Goal: Task Accomplishment & Management: Manage account settings

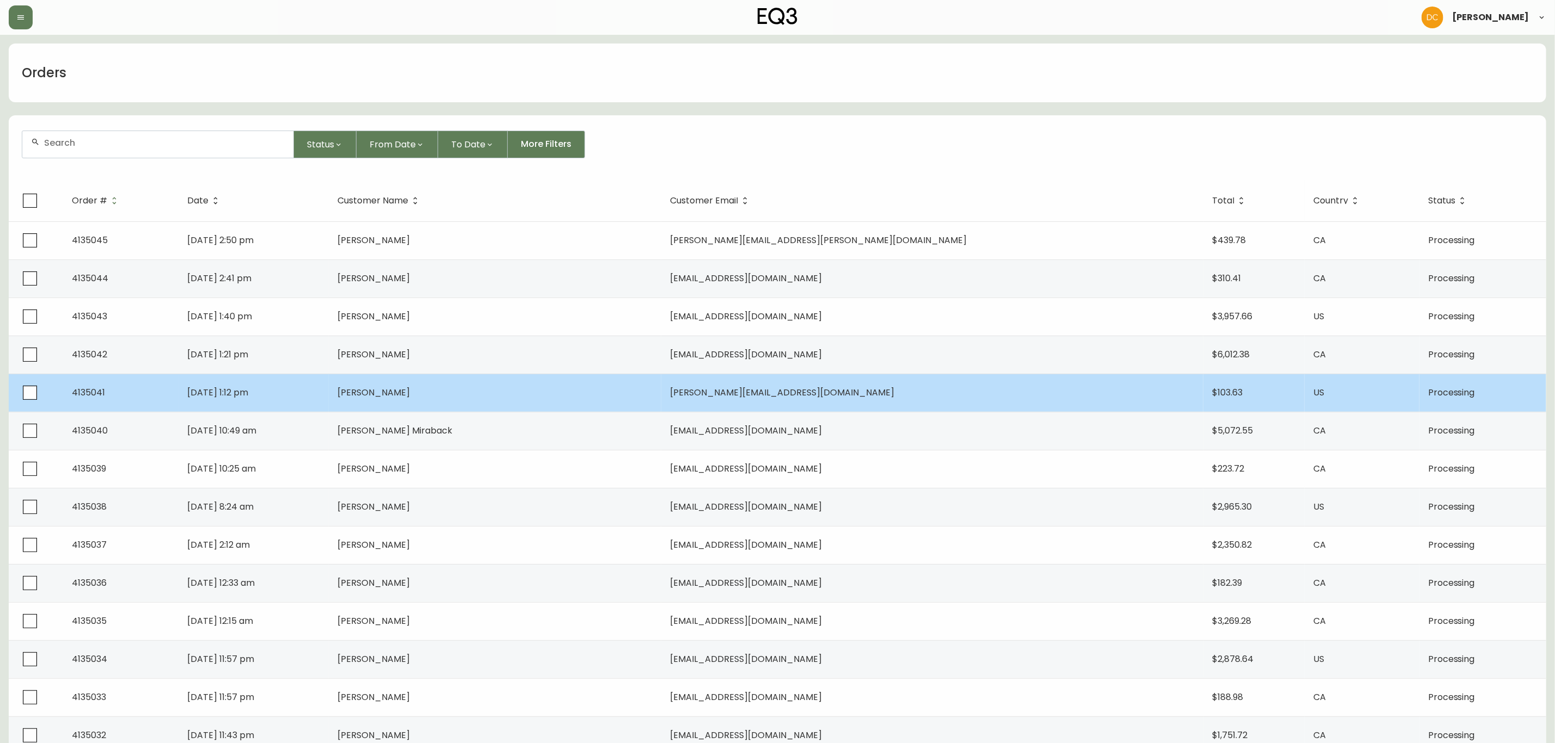
click at [545, 397] on td "[PERSON_NAME]" at bounding box center [495, 393] width 333 height 38
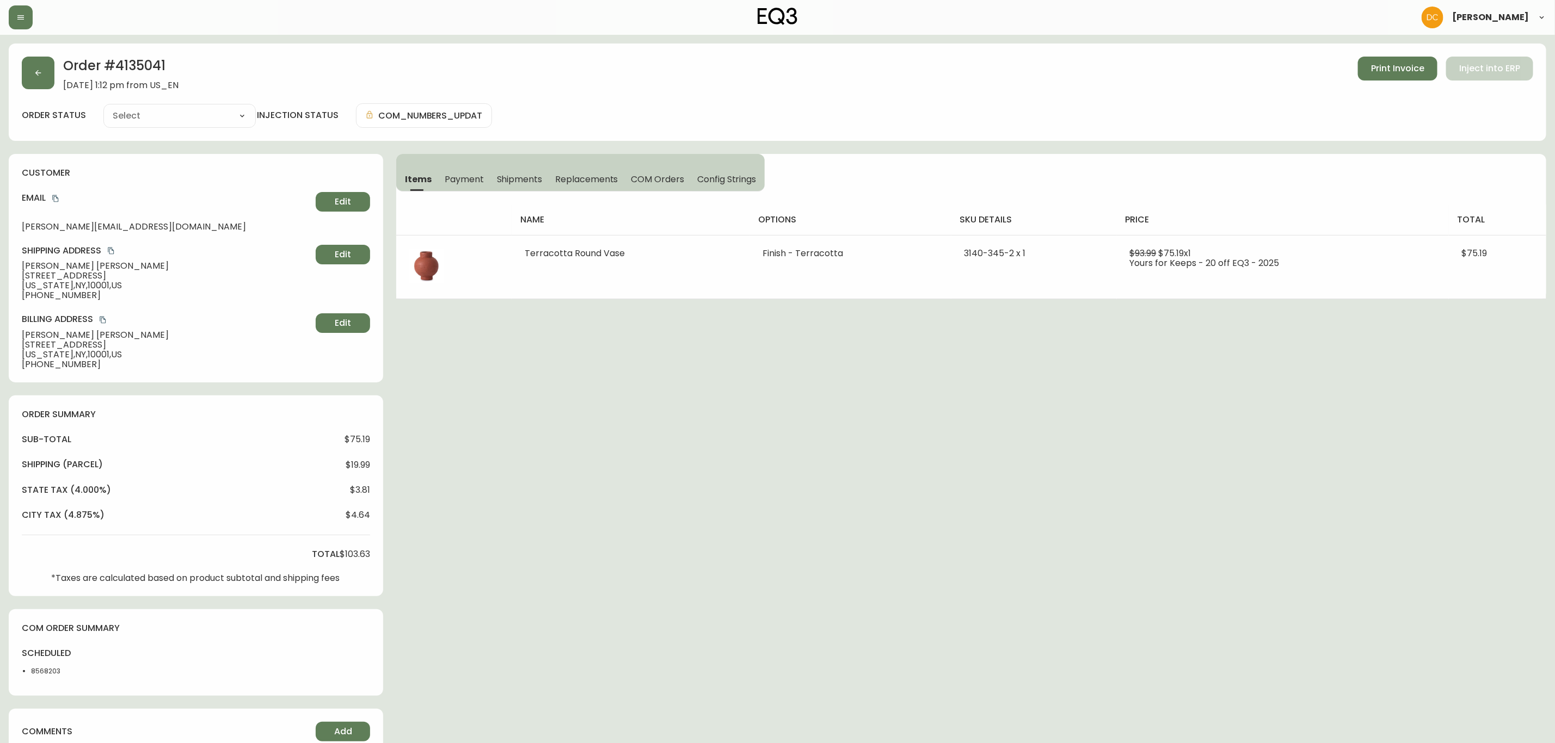
type input "Processing"
select select "PROCESSING"
click at [40, 65] on button "button" at bounding box center [38, 73] width 33 height 33
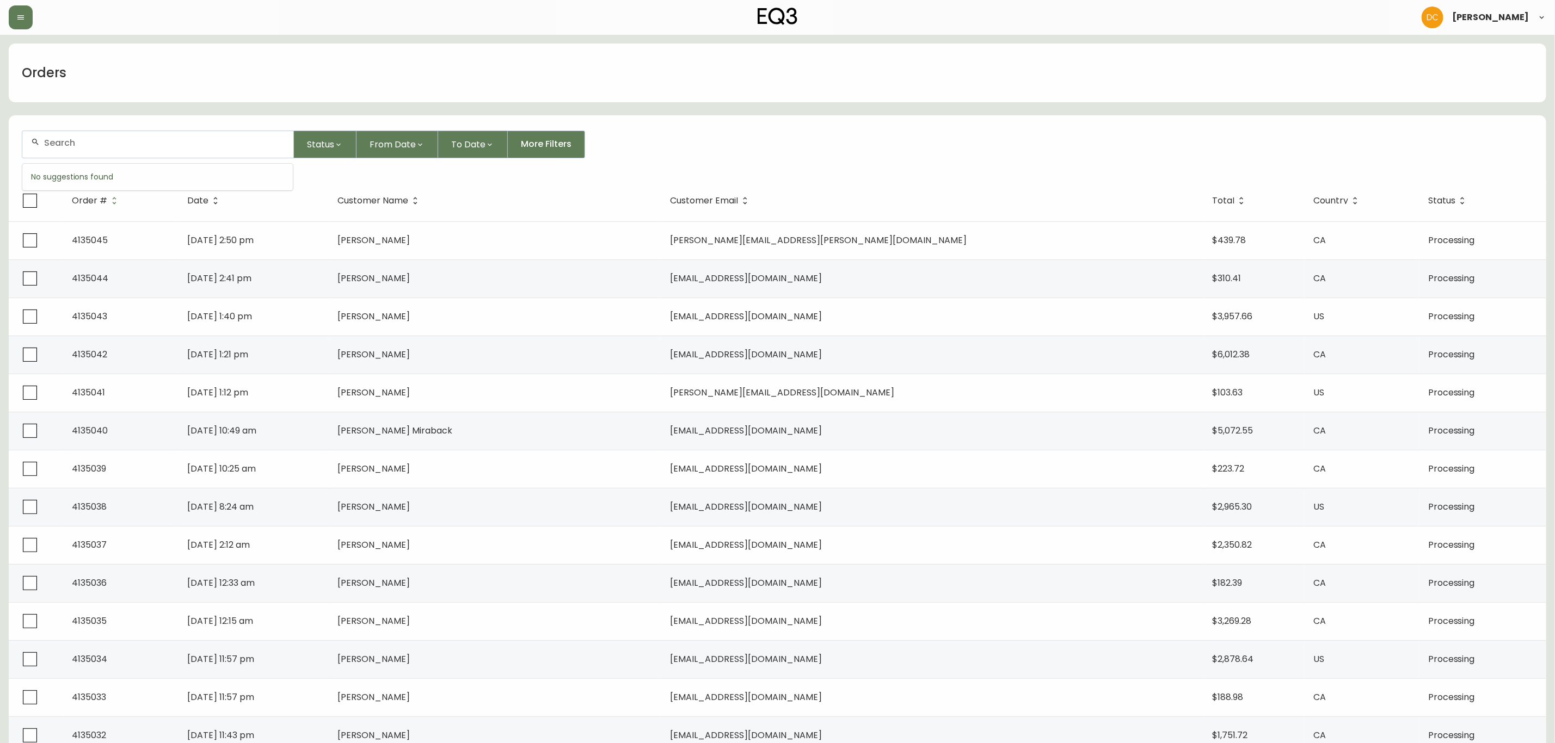
click at [122, 142] on input "text" at bounding box center [164, 143] width 241 height 10
paste input "[EMAIL_ADDRESS][DOMAIN_NAME]"
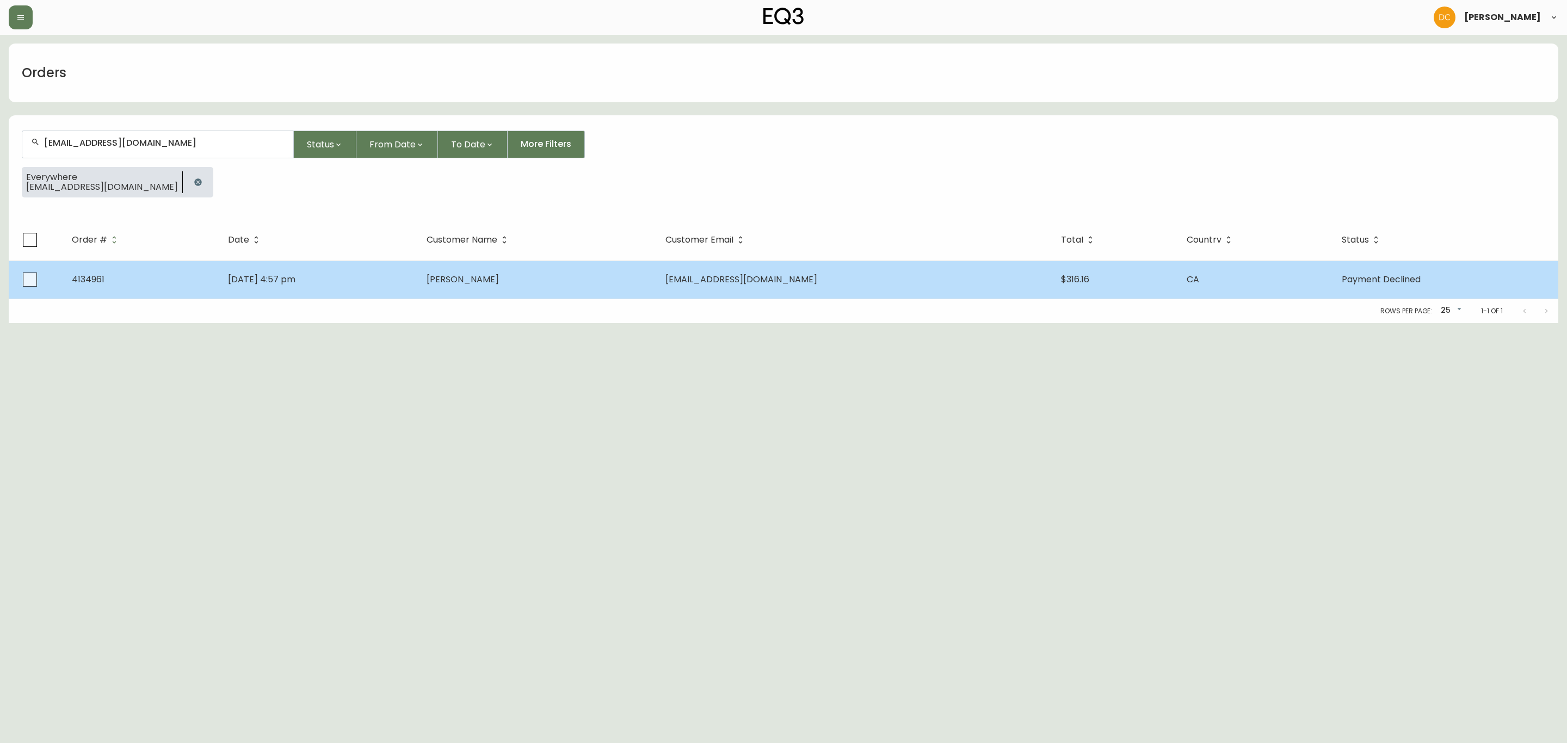
type input "[EMAIL_ADDRESS][DOMAIN_NAME]"
click at [242, 285] on span "[DATE] 4:57 pm" at bounding box center [261, 279] width 67 height 13
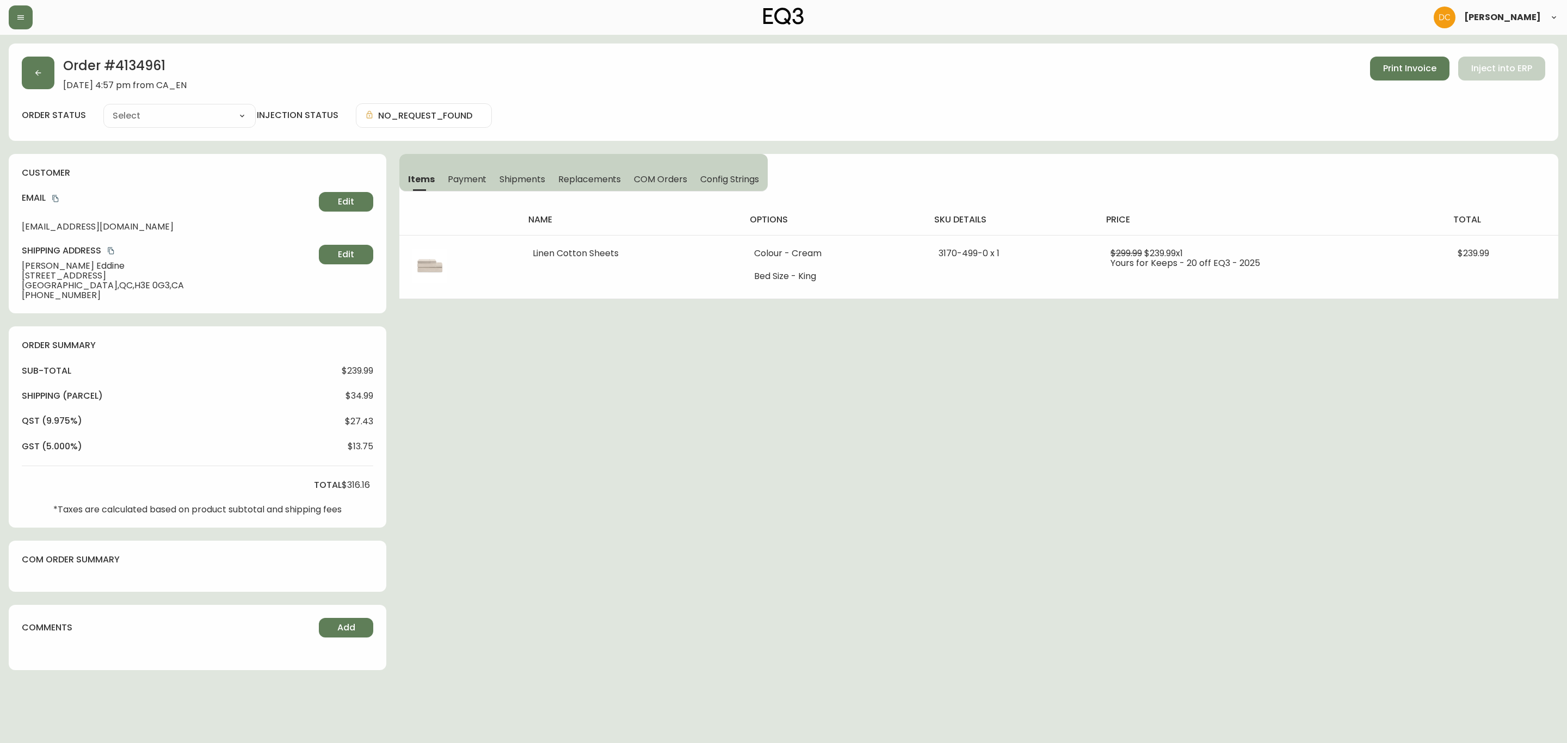
type input "Payment Declined"
select select "PAYMENT_DECLINED"
click at [467, 185] on button "Payment" at bounding box center [467, 179] width 52 height 24
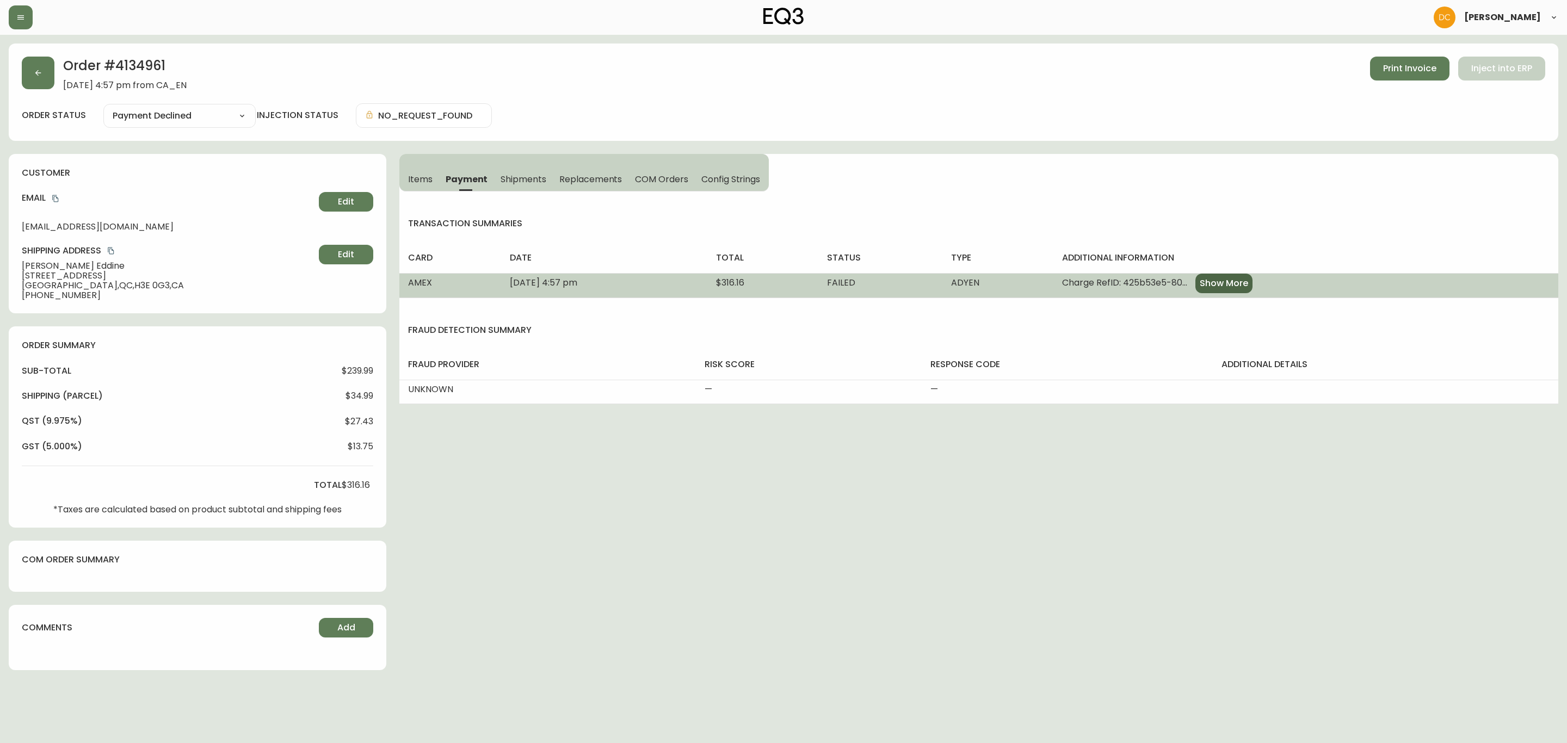
click at [1248, 289] on span "Show More" at bounding box center [1224, 284] width 48 height 12
